Goal: Information Seeking & Learning: Learn about a topic

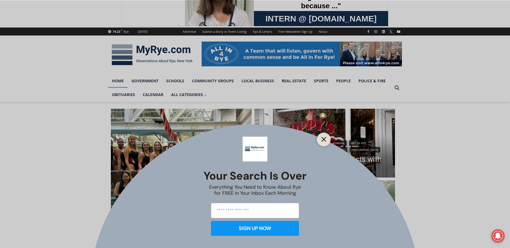
click at [323, 140] on line "Close" at bounding box center [324, 139] width 4 height 4
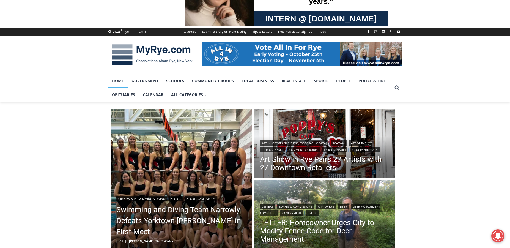
scroll to position [100, 0]
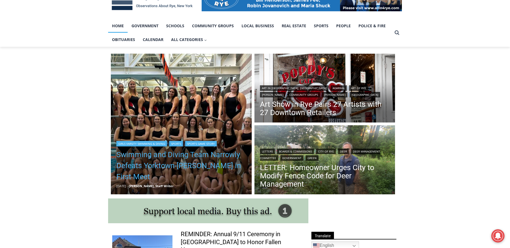
click at [175, 167] on link "Swimming and Diving Team Narrowly Defeats Yorktown-[PERSON_NAME] in First Meet" at bounding box center [181, 165] width 130 height 33
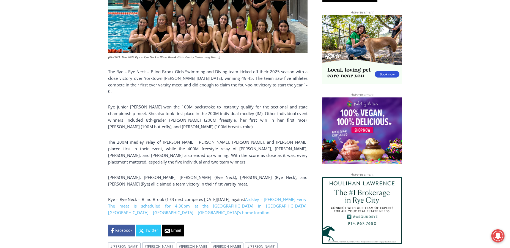
scroll to position [385, 0]
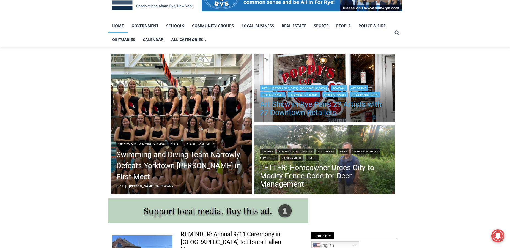
click at [299, 111] on link "Art Show in Rye Pairs 27 Artists with 27 Downtown Retailers" at bounding box center [325, 108] width 130 height 17
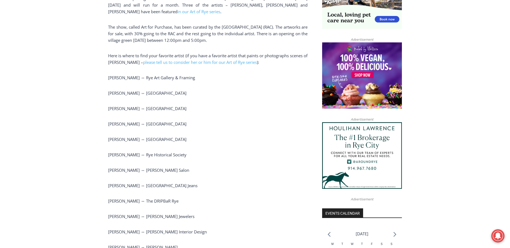
scroll to position [275, 0]
